Goal: Task Accomplishment & Management: Complete application form

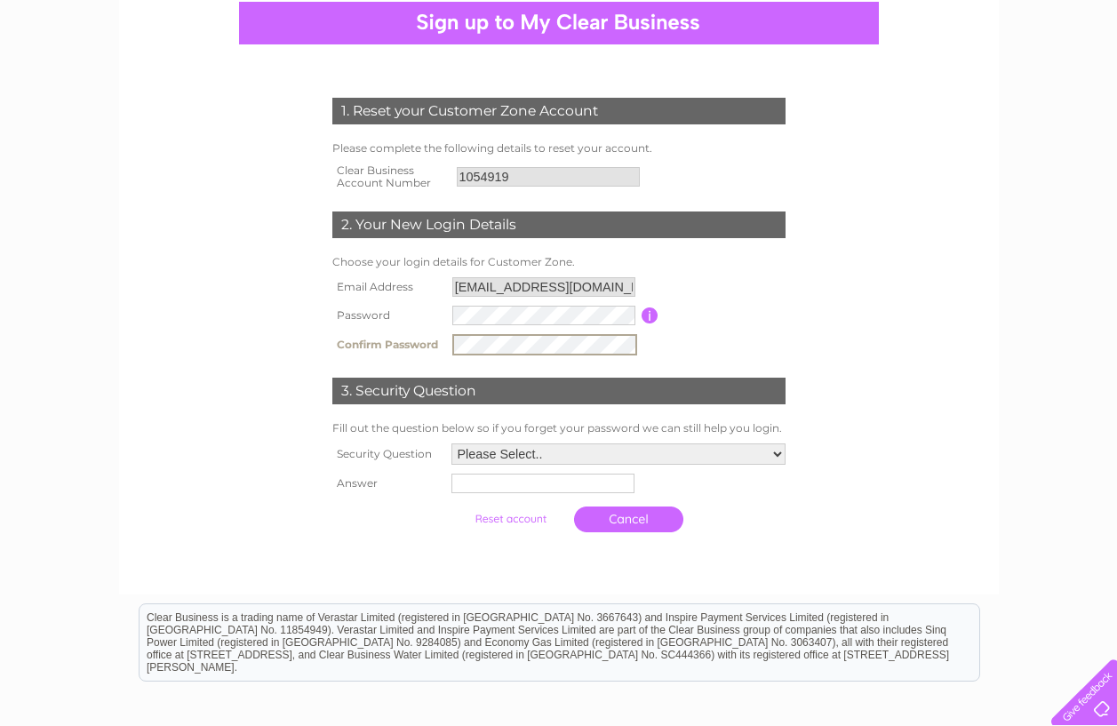
scroll to position [178, 0]
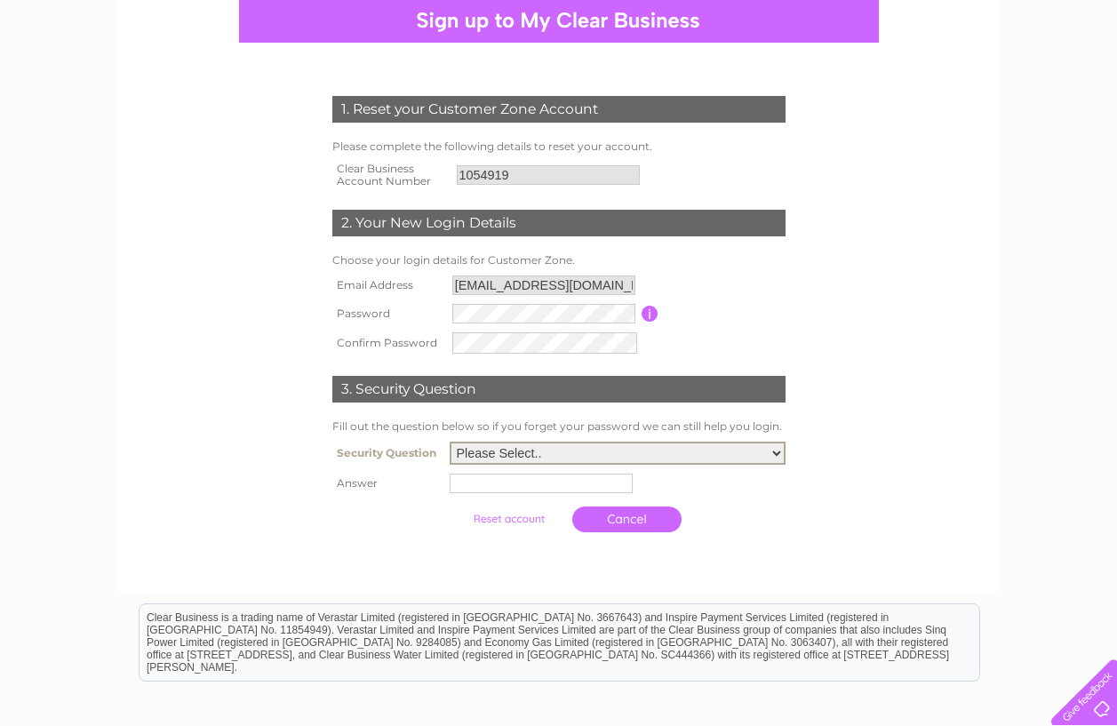
click at [776, 449] on select "Please Select.. In what town or city was your first job? In what town or city d…" at bounding box center [618, 453] width 336 height 23
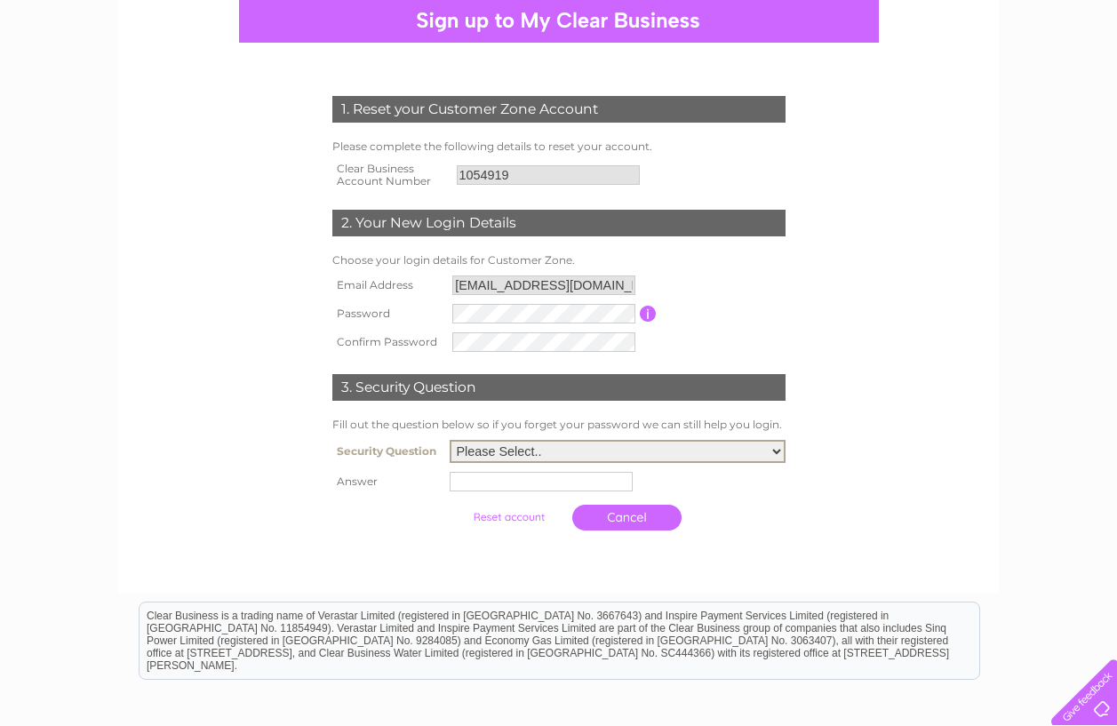
select select "1"
click at [450, 441] on select "Please Select.. In what town or city was your first job? In what town or city d…" at bounding box center [618, 451] width 336 height 23
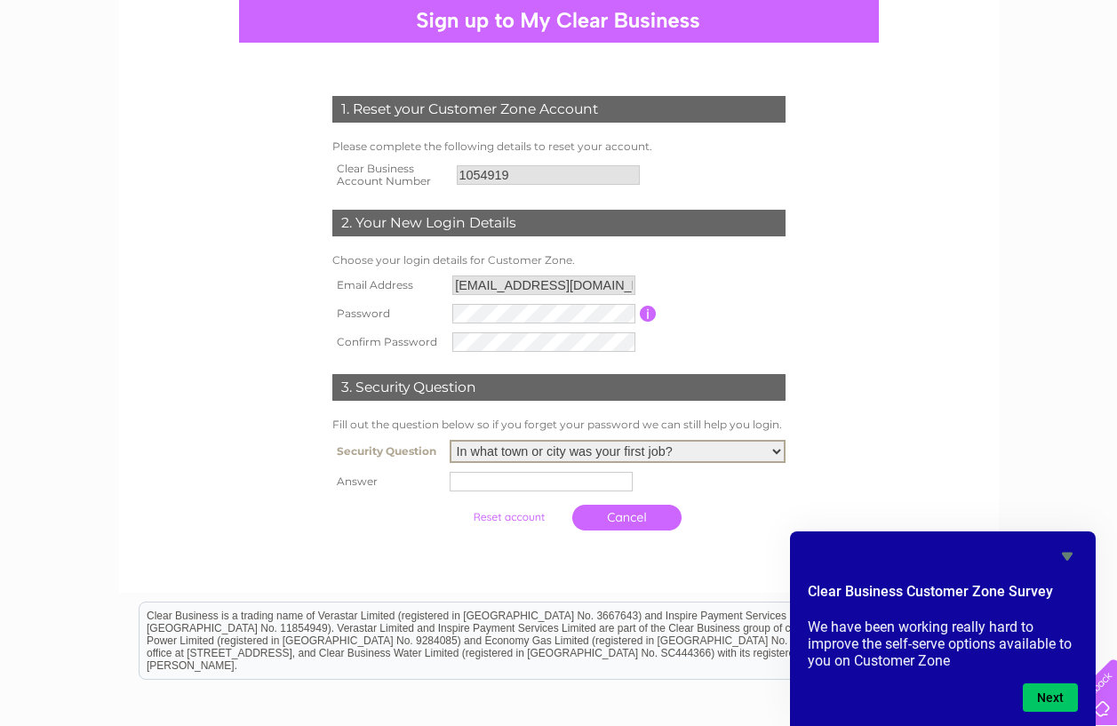
click at [522, 482] on input "text" at bounding box center [541, 482] width 183 height 20
type input "Laxfield"
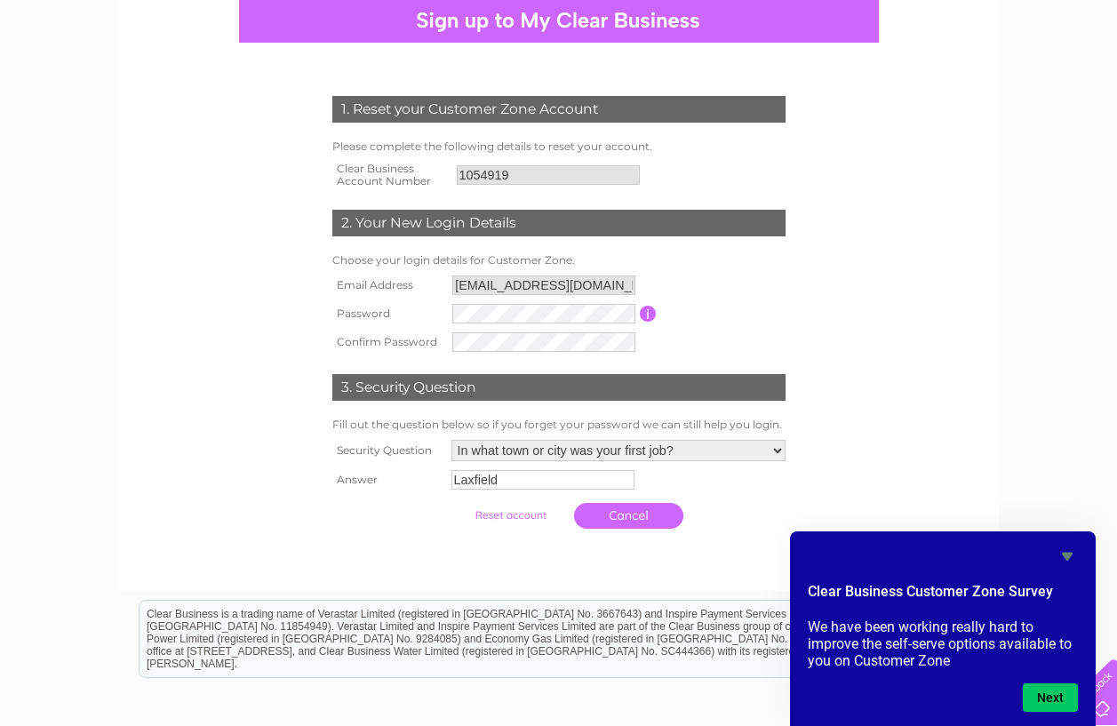
click at [506, 517] on input "submit" at bounding box center [510, 515] width 109 height 25
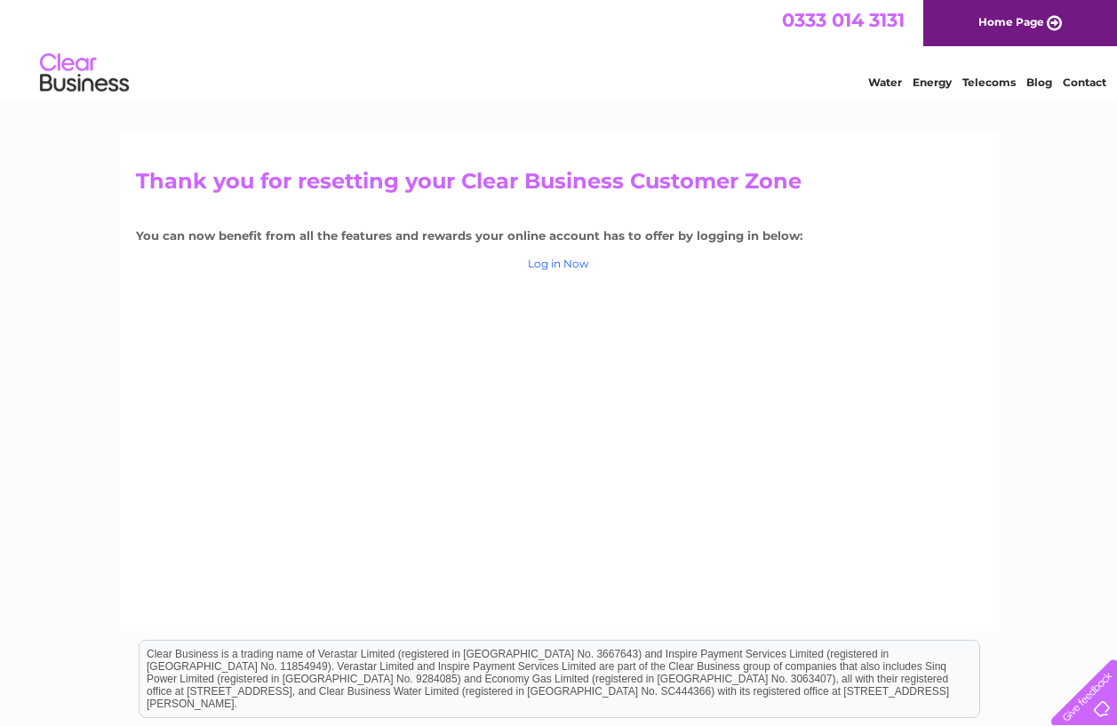
click at [567, 264] on link "Log in Now" at bounding box center [558, 263] width 61 height 13
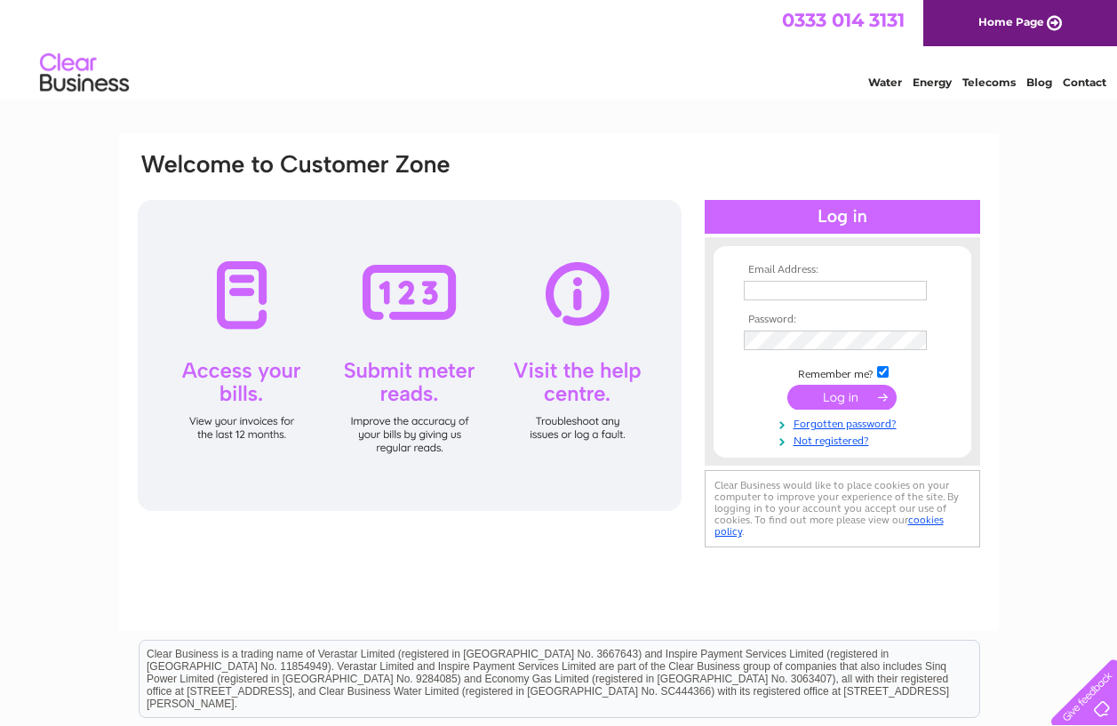
type input "halesworthbookshop@gmail.com"
click at [824, 390] on input "submit" at bounding box center [841, 397] width 109 height 25
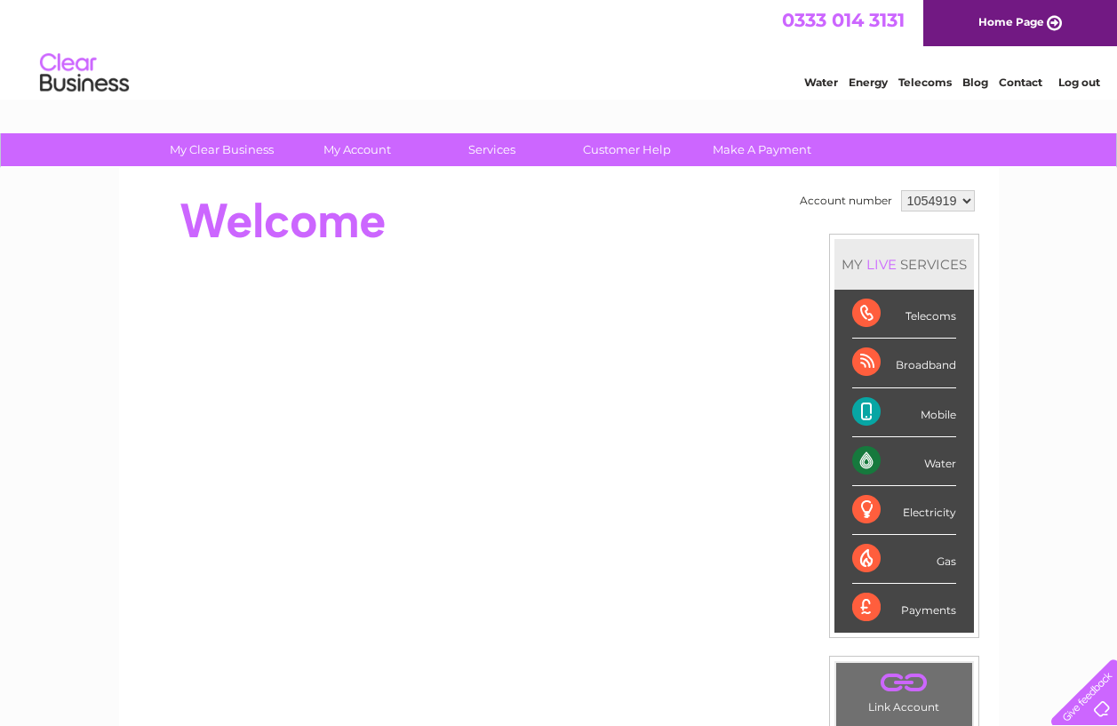
click at [861, 313] on div "Telecoms" at bounding box center [904, 314] width 104 height 49
click at [859, 304] on div "Telecoms" at bounding box center [904, 314] width 104 height 49
click at [1018, 79] on link "Contact" at bounding box center [1021, 82] width 44 height 13
